Goal: Check status: Check status

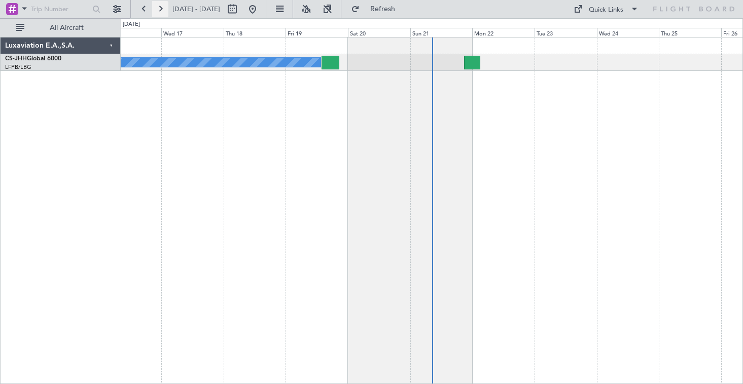
click at [160, 10] on button at bounding box center [160, 9] width 16 height 16
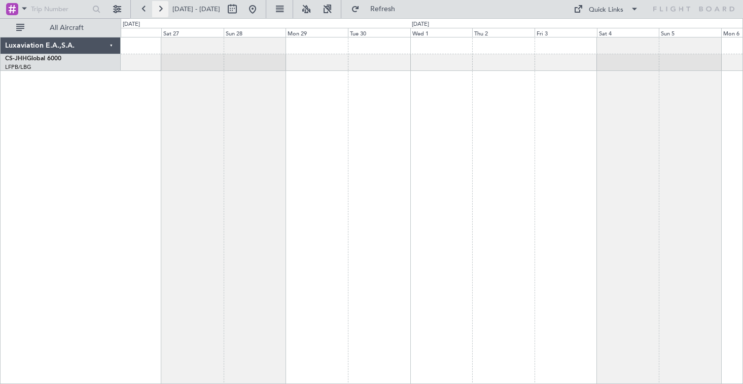
click at [160, 10] on button at bounding box center [160, 9] width 16 height 16
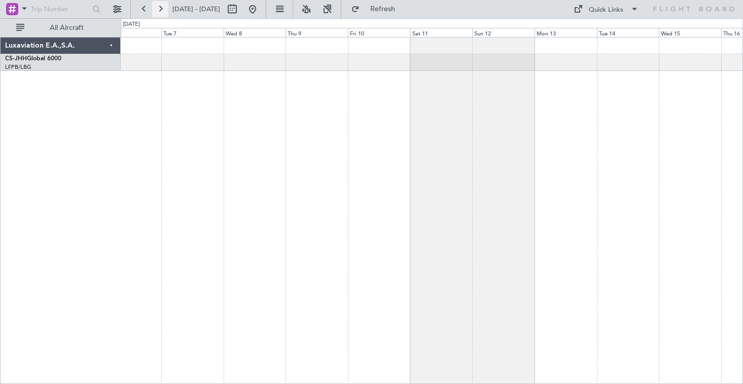
click at [160, 10] on button at bounding box center [160, 9] width 16 height 16
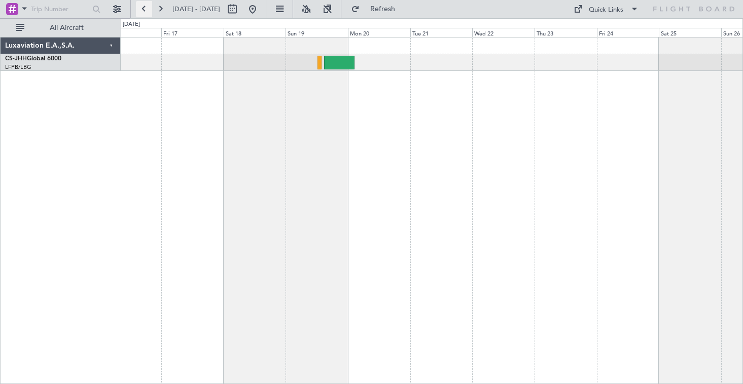
click at [147, 12] on button at bounding box center [144, 9] width 16 height 16
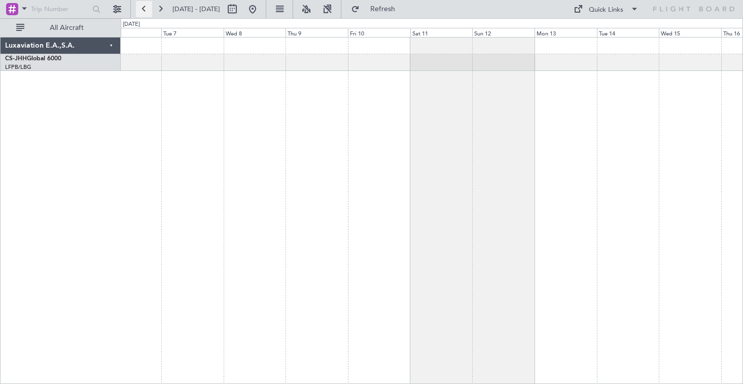
click at [147, 12] on button at bounding box center [144, 9] width 16 height 16
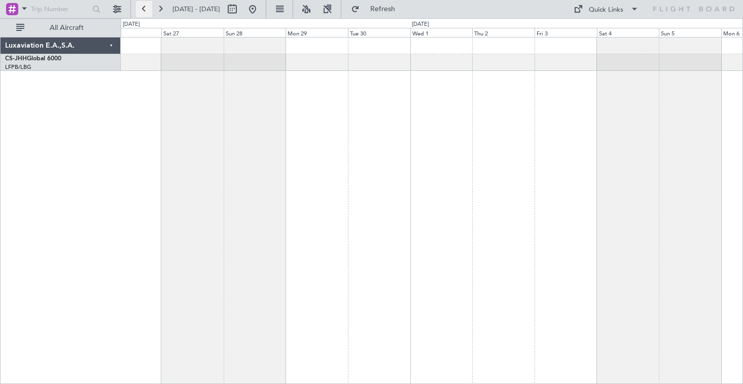
click at [147, 12] on button at bounding box center [144, 9] width 16 height 16
